Goal: Task Accomplishment & Management: Manage account settings

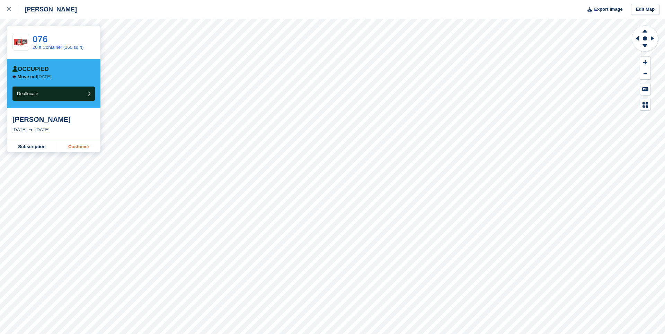
click at [76, 144] on link "Customer" at bounding box center [78, 146] width 43 height 11
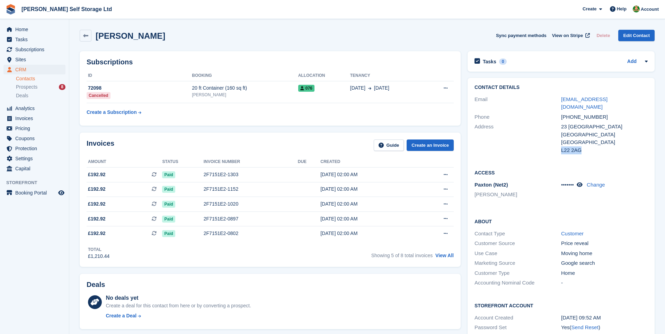
drag, startPoint x: 584, startPoint y: 140, endPoint x: 562, endPoint y: 141, distance: 21.8
click at [562, 147] on div "L22 2AG" at bounding box center [604, 151] width 87 height 8
click at [562, 123] on div "23 Myrtle Grove" at bounding box center [604, 127] width 87 height 8
click at [559, 123] on div "Address" at bounding box center [518, 138] width 87 height 31
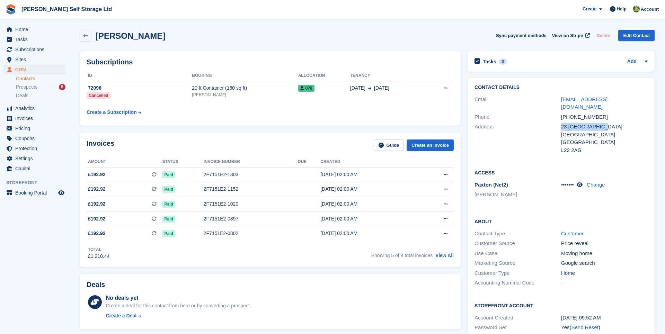
drag, startPoint x: 560, startPoint y: 118, endPoint x: 569, endPoint y: 122, distance: 9.6
click at [569, 122] on div "Address 23 Myrtle Grove Liverpool United Kingdom L22 2AG" at bounding box center [561, 138] width 173 height 33
click at [569, 123] on div "23 Myrtle Grove" at bounding box center [604, 127] width 87 height 8
drag, startPoint x: 562, startPoint y: 118, endPoint x: 582, endPoint y: 141, distance: 30.2
click at [582, 141] on div "23 Myrtle Grove Liverpool United Kingdom L22 2AG" at bounding box center [604, 138] width 87 height 31
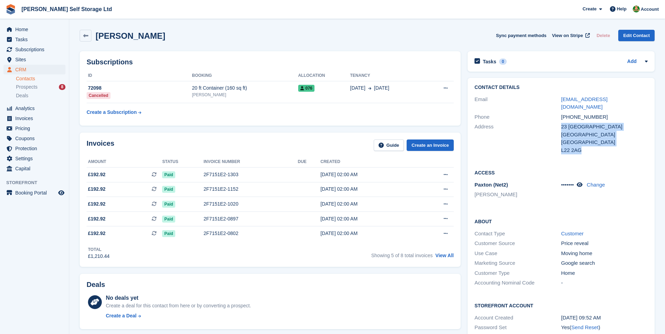
copy div "23 Myrtle Grove Liverpool United Kingdom L22 2AG"
click at [20, 30] on span "Home" at bounding box center [36, 30] width 42 height 10
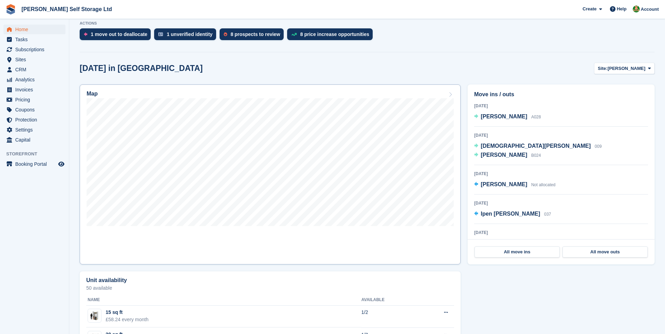
scroll to position [116, 0]
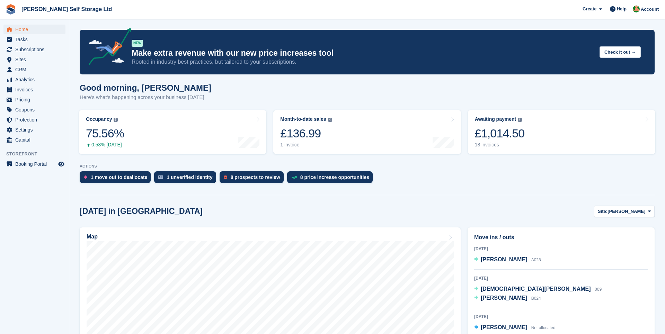
scroll to position [0, 0]
click at [211, 178] on div "1 unverified identity" at bounding box center [190, 178] width 46 height 6
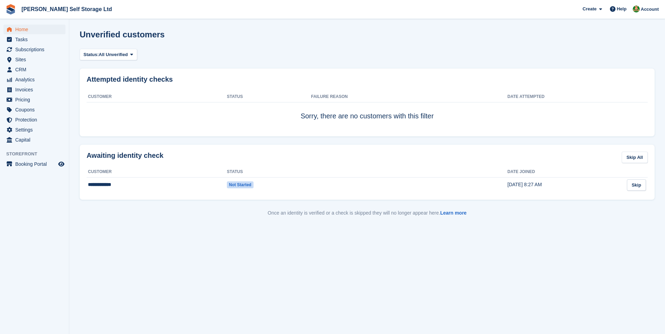
click at [26, 32] on span "Home" at bounding box center [36, 30] width 42 height 10
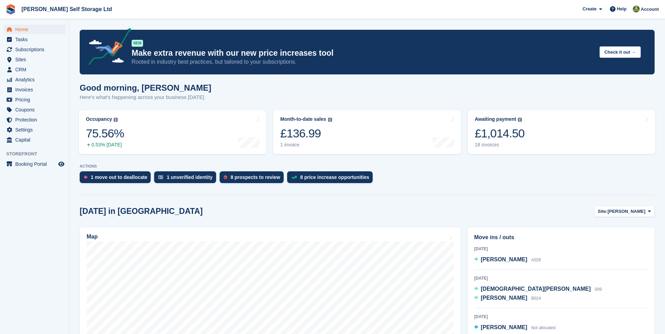
click at [464, 230] on div "Move ins / outs Today Thomas Williams A028 6 Sep 2025 Christian Williams 009 Ho…" at bounding box center [561, 317] width 194 height 187
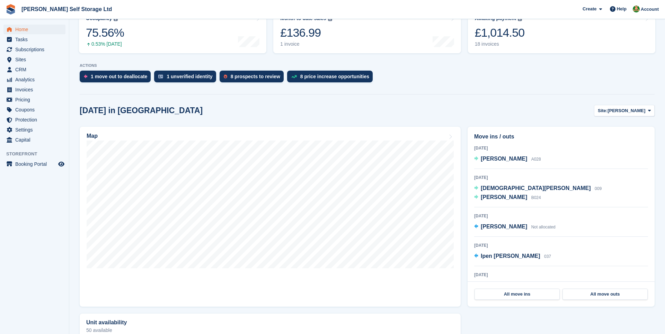
scroll to position [103, 0]
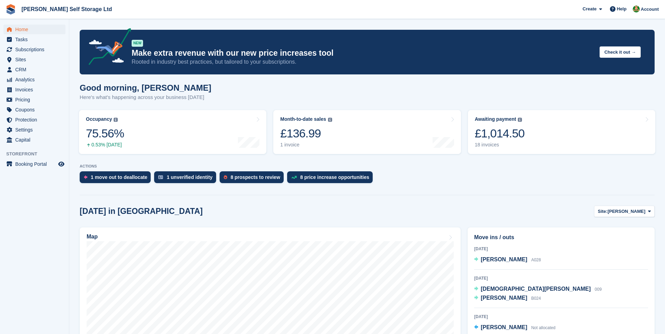
scroll to position [0, 0]
click at [15, 46] on link "Subscriptions" at bounding box center [34, 50] width 62 height 10
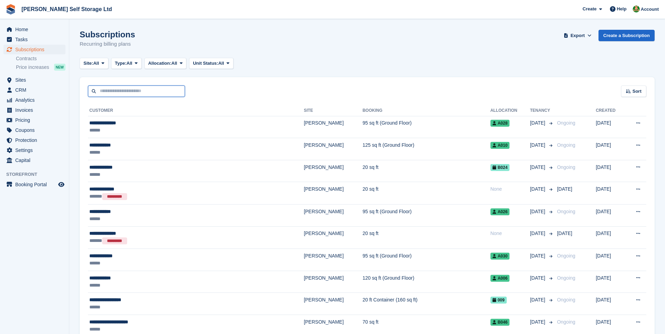
click at [131, 92] on input "text" at bounding box center [136, 91] width 97 height 11
type input "****"
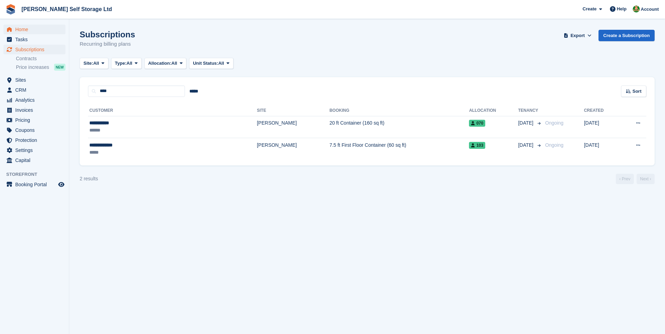
click at [25, 27] on span "Home" at bounding box center [36, 30] width 42 height 10
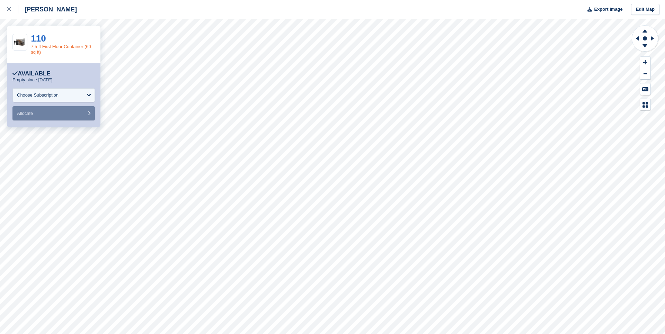
click at [53, 47] on link "7.5 ft First Floor Container (60 sq ft)" at bounding box center [61, 49] width 60 height 11
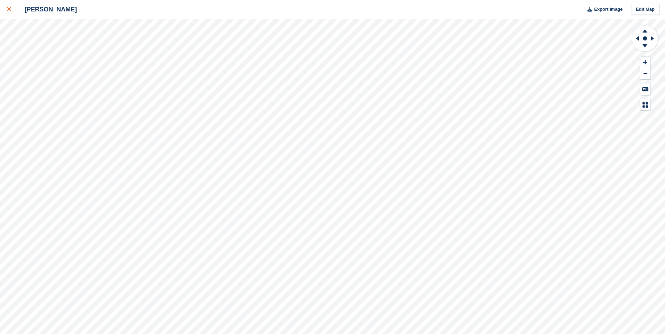
click at [12, 10] on div at bounding box center [12, 9] width 11 height 8
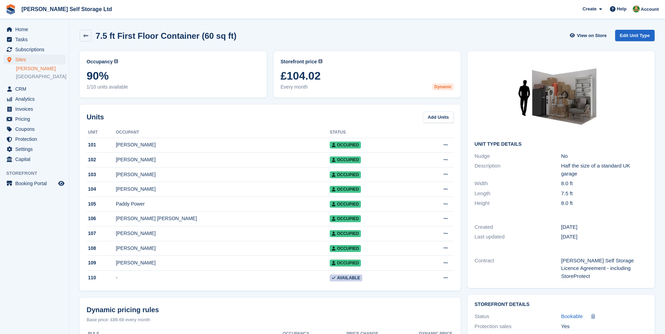
click at [19, 68] on link "[PERSON_NAME]" at bounding box center [41, 68] width 50 height 7
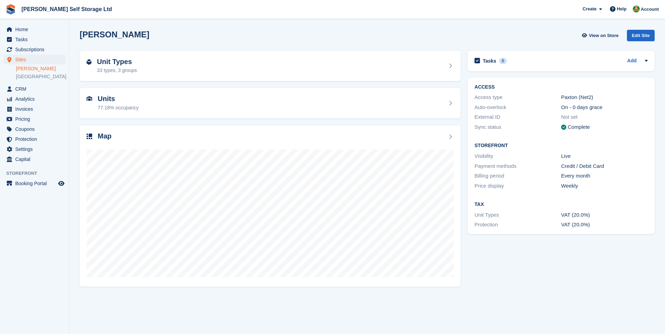
click at [137, 72] on div "33 types, 3 groups" at bounding box center [117, 70] width 40 height 7
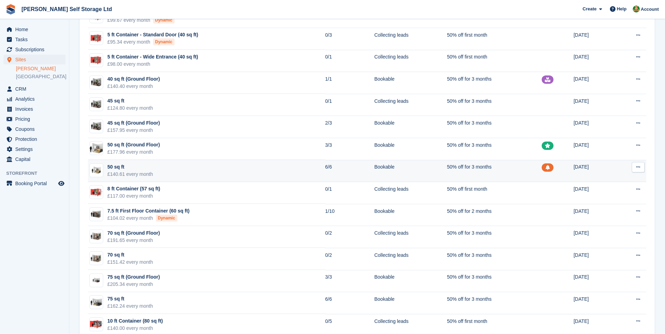
scroll to position [245, 0]
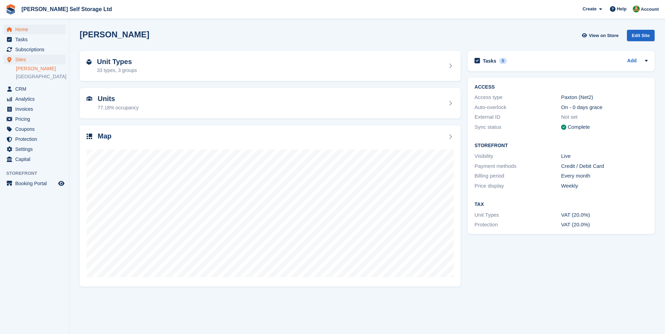
click at [23, 30] on span "Home" at bounding box center [36, 30] width 42 height 10
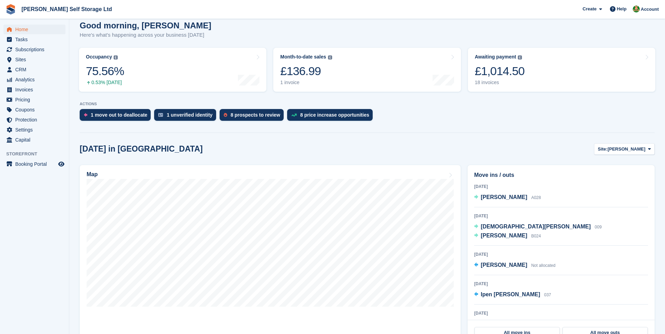
scroll to position [91, 0]
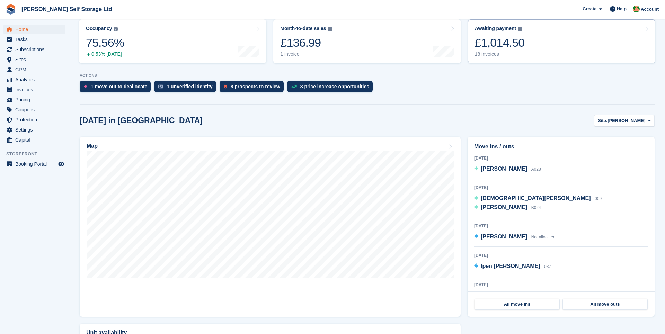
click at [569, 42] on link "Awaiting payment The total outstanding balance on all open invoices. £1,014.50 …" at bounding box center [561, 41] width 187 height 44
